Goal: Task Accomplishment & Management: Manage account settings

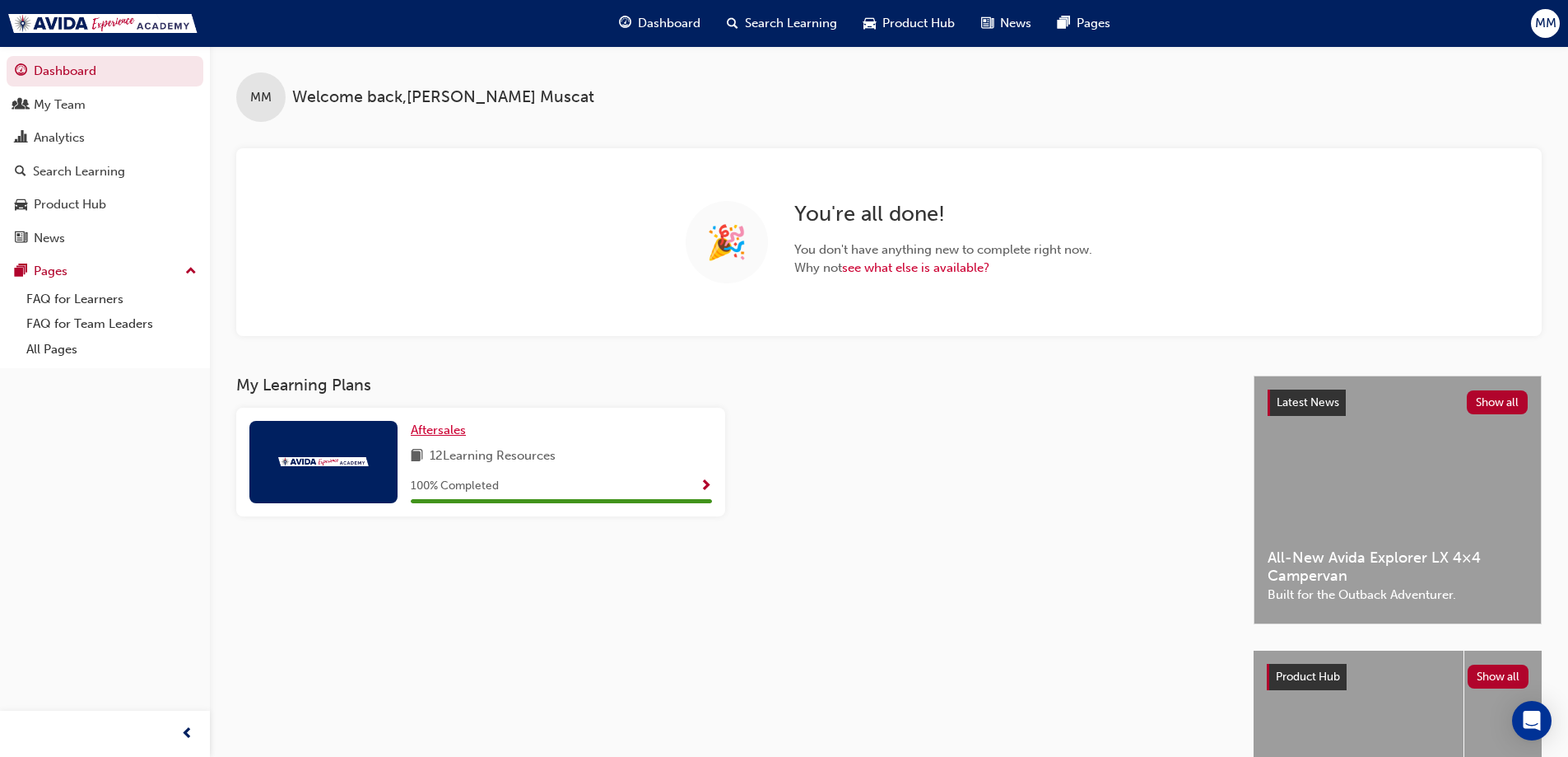
click at [438, 432] on span "Aftersales" at bounding box center [438, 429] width 55 height 15
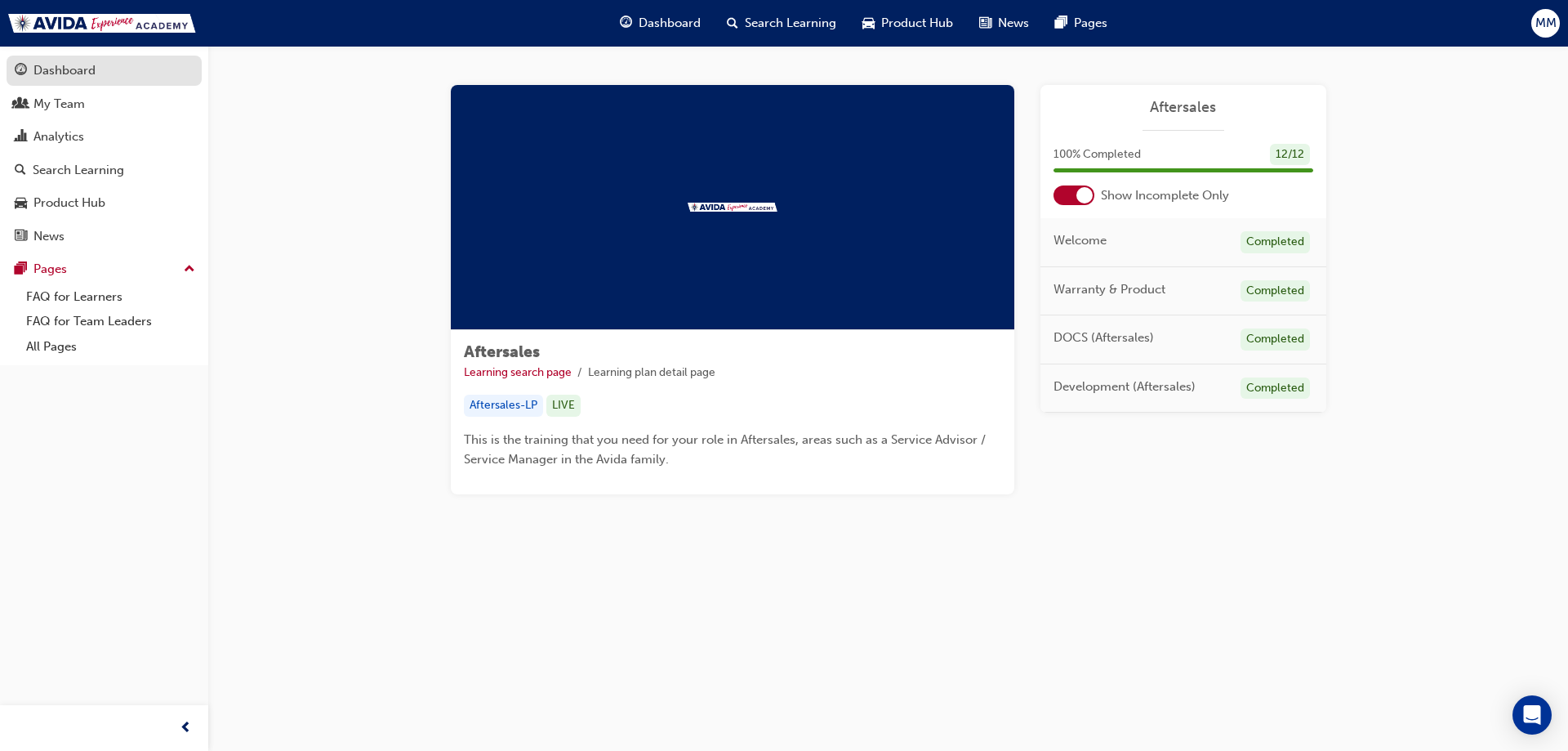
click at [58, 70] on div "Dashboard" at bounding box center [64, 70] width 62 height 19
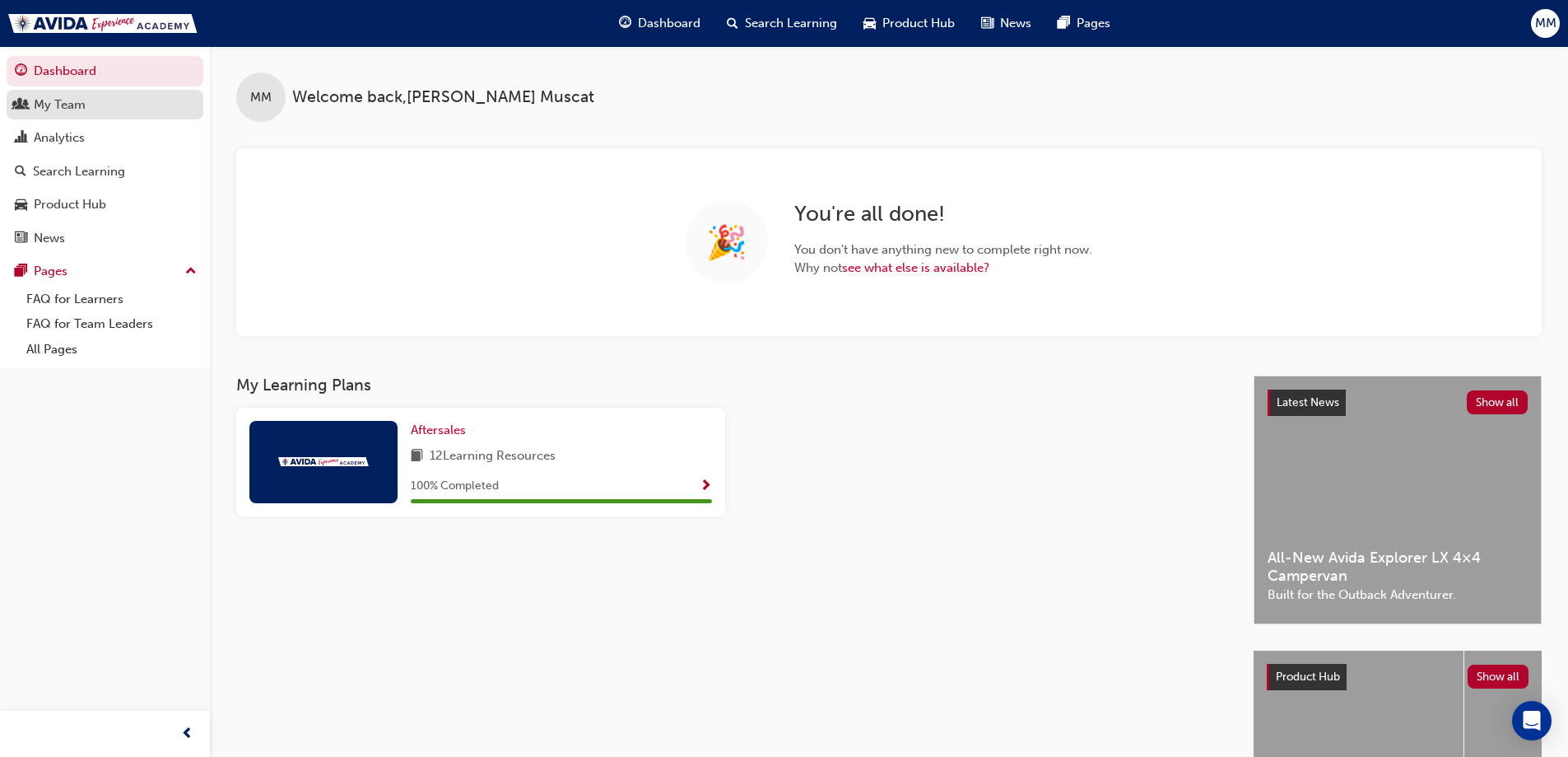
click at [67, 104] on div "My Team" at bounding box center [60, 105] width 52 height 19
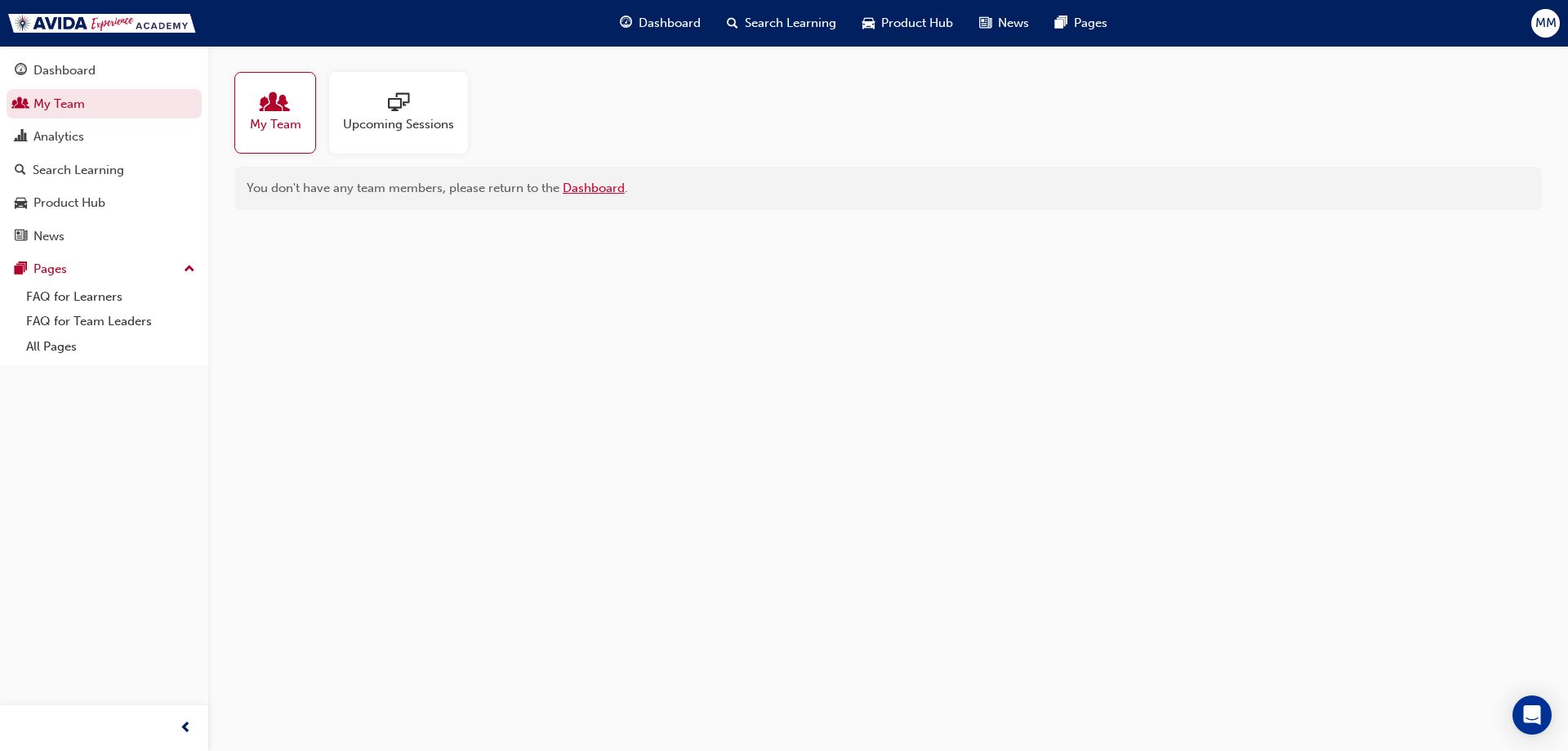
click at [592, 189] on link "Dashboard" at bounding box center [594, 187] width 62 height 15
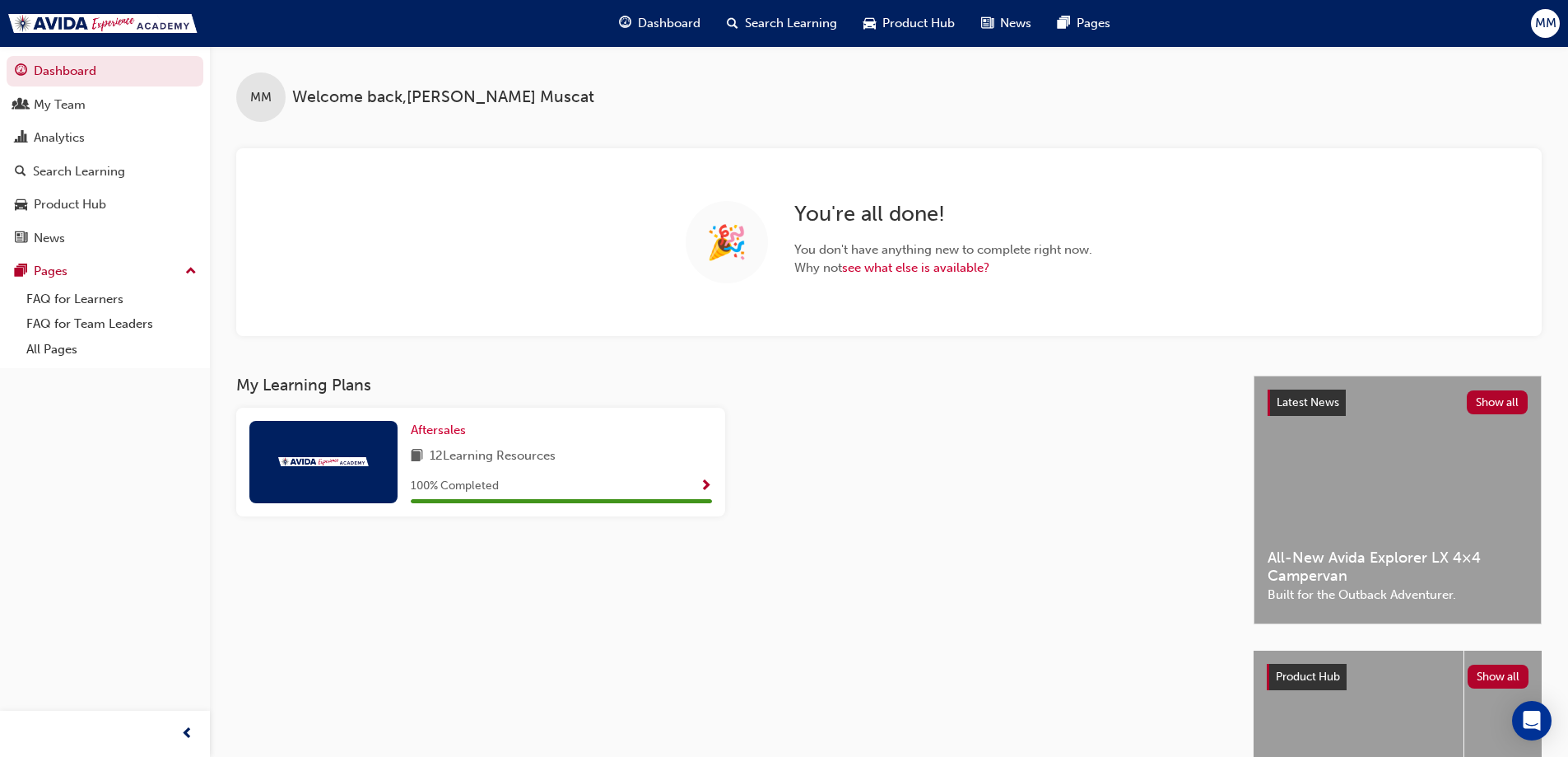
click at [705, 484] on span "Show Progress" at bounding box center [706, 486] width 12 height 15
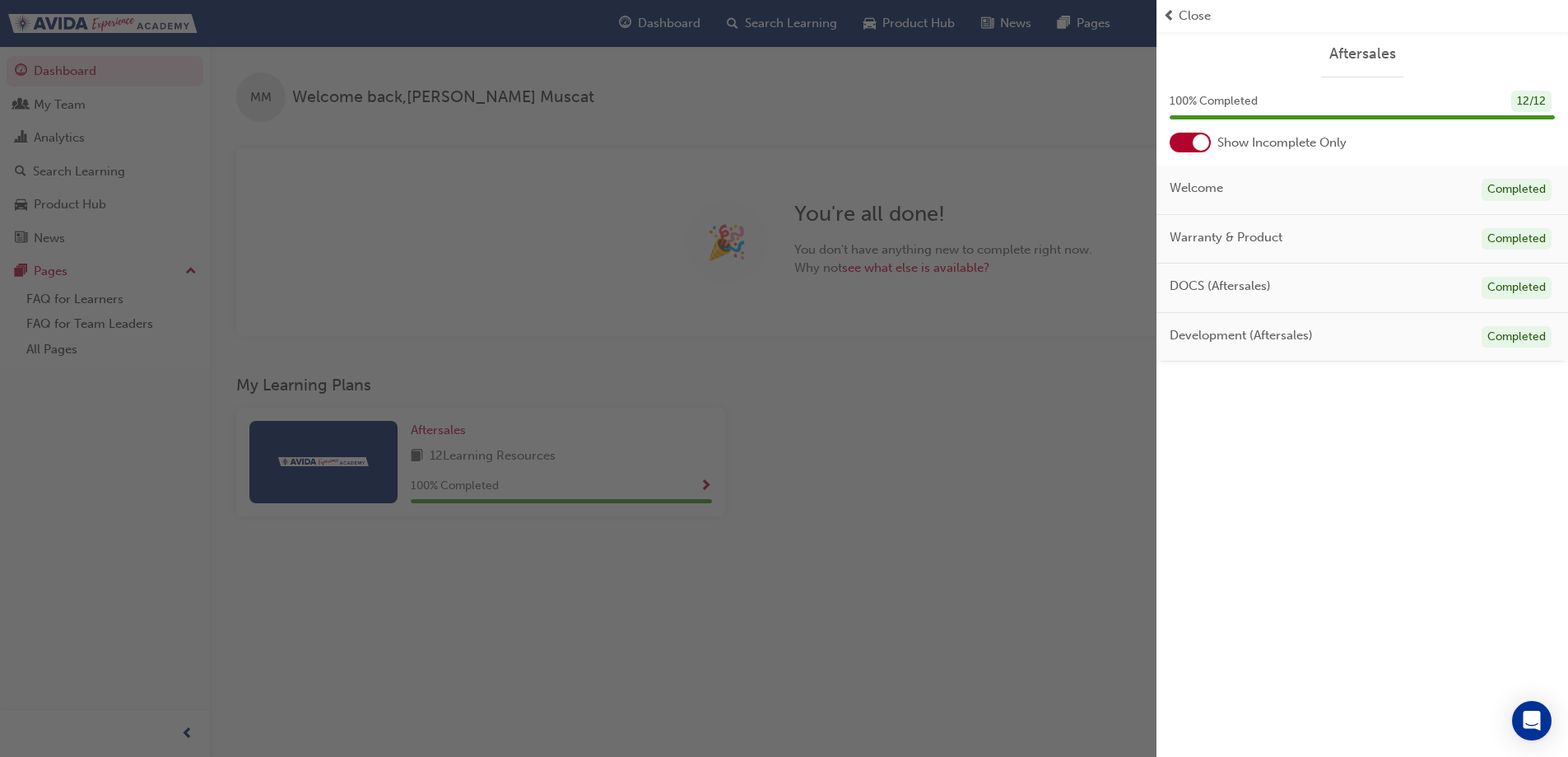
click at [67, 437] on div "button" at bounding box center [578, 378] width 1156 height 757
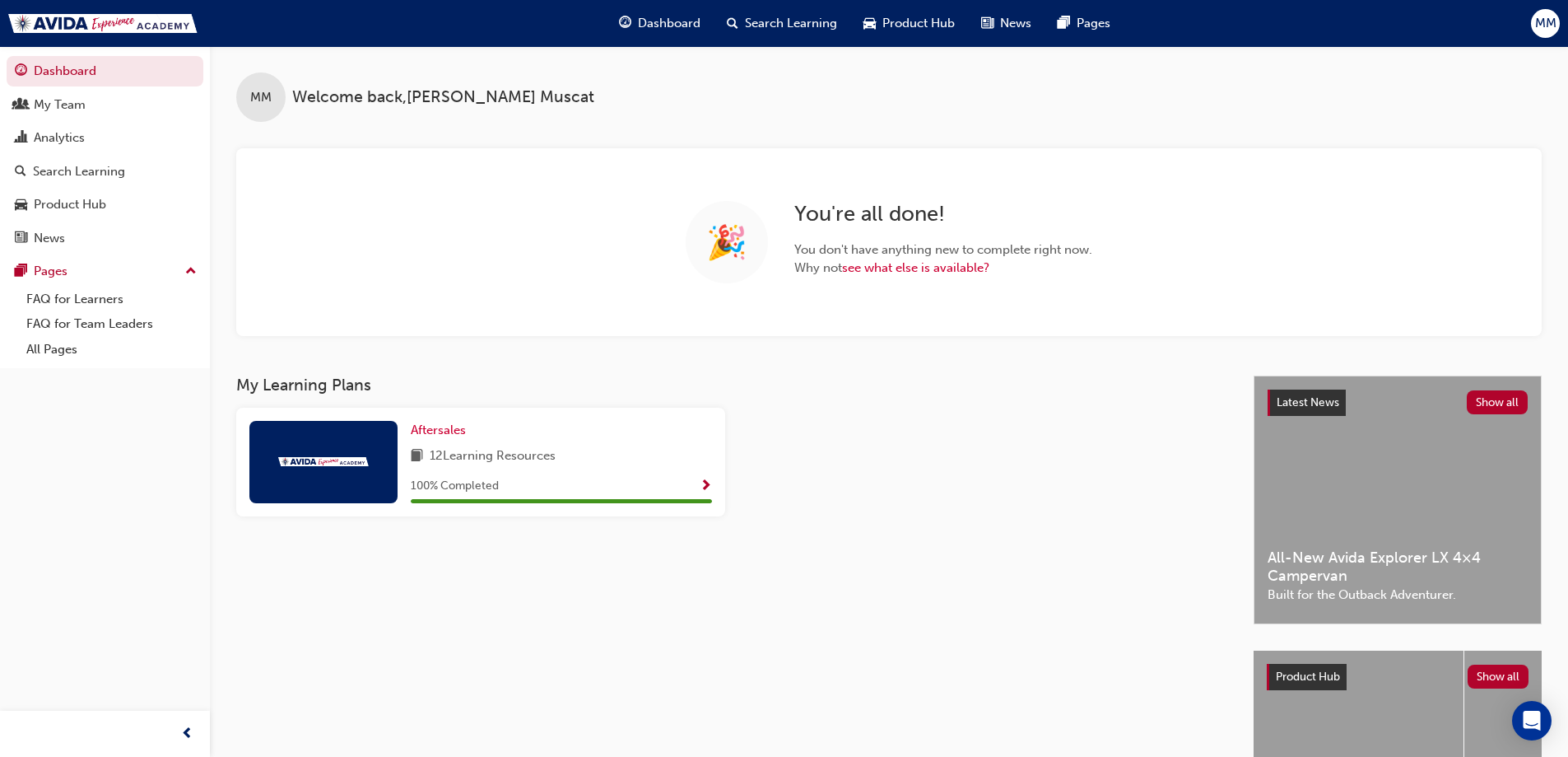
click at [1555, 28] on span "MM" at bounding box center [1546, 23] width 22 height 19
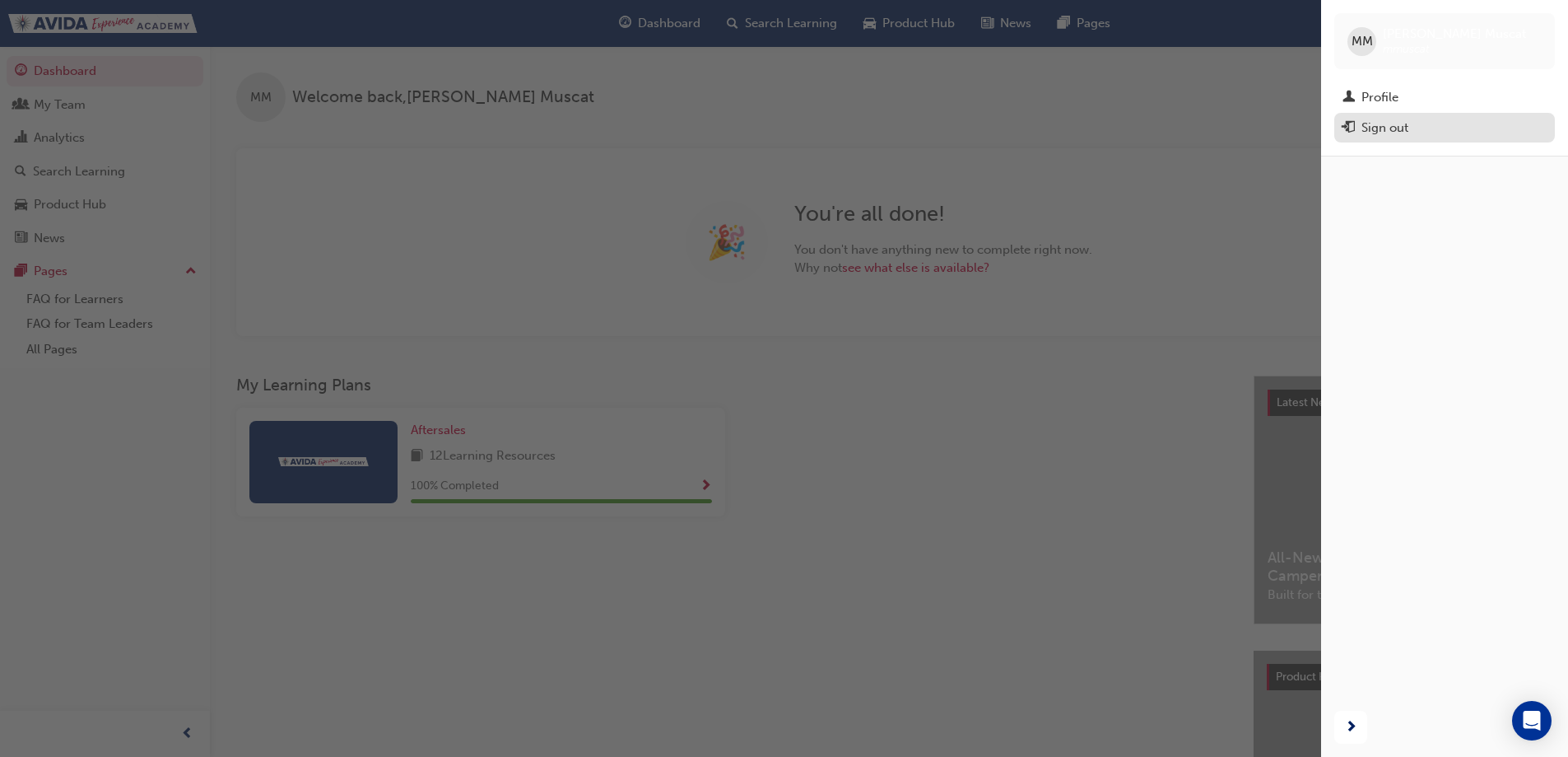
click at [1375, 123] on div "Sign out" at bounding box center [1385, 128] width 47 height 19
